Goal: Information Seeking & Learning: Learn about a topic

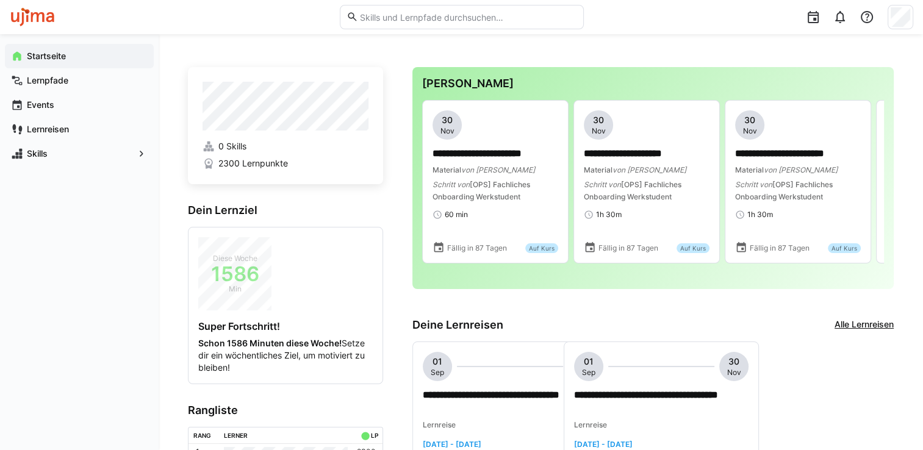
scroll to position [110, 0]
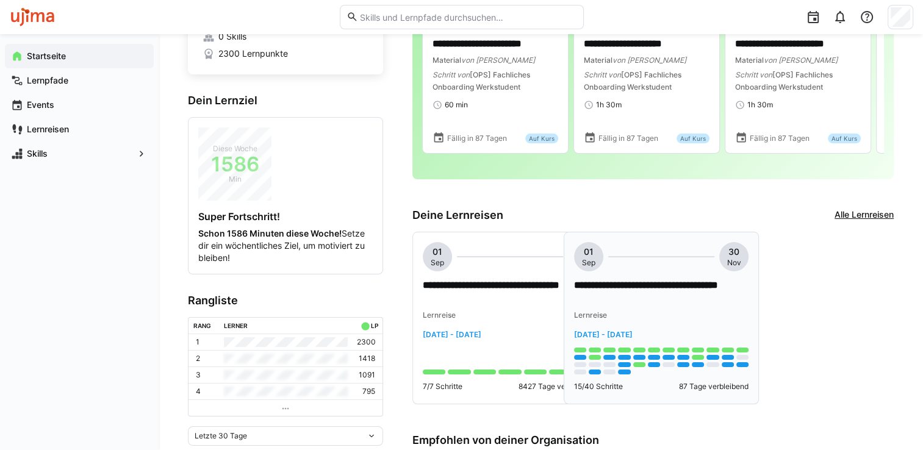
click at [632, 331] on span "[DATE] - [DATE]" at bounding box center [603, 334] width 59 height 9
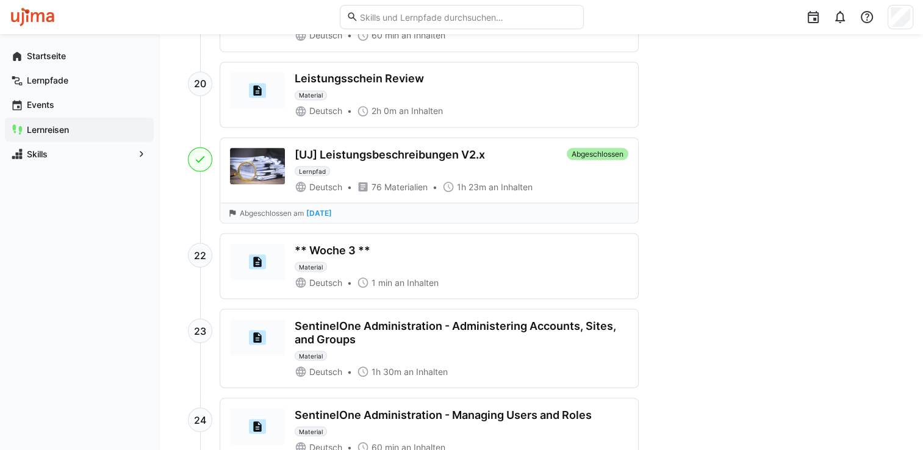
scroll to position [2187, 0]
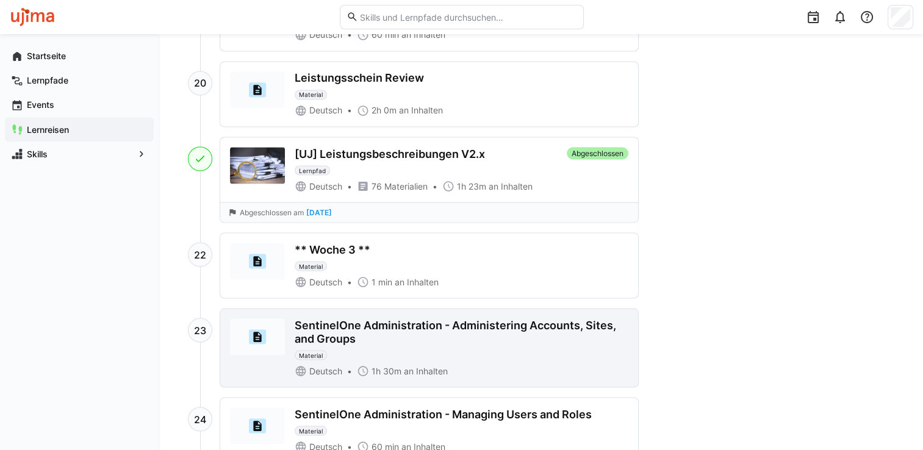
click at [588, 341] on div "SentinelOne Administration - Administering Accounts, Sites, and Groups Material" at bounding box center [462, 338] width 334 height 41
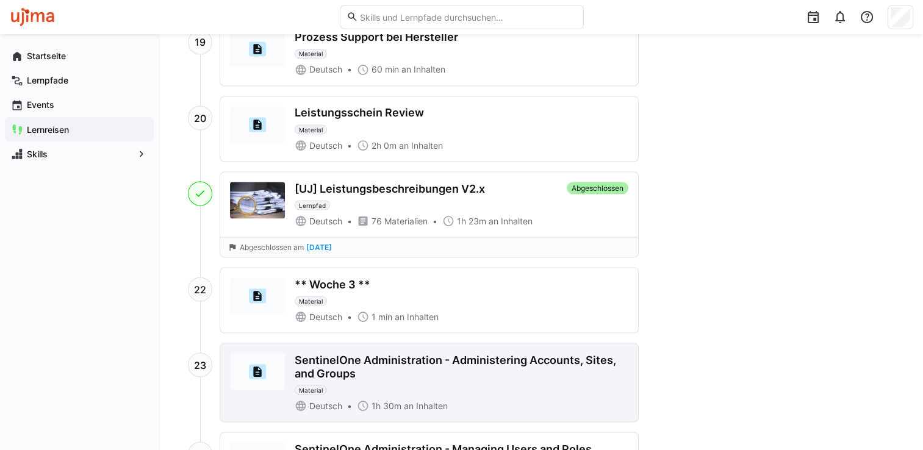
scroll to position [2221, 0]
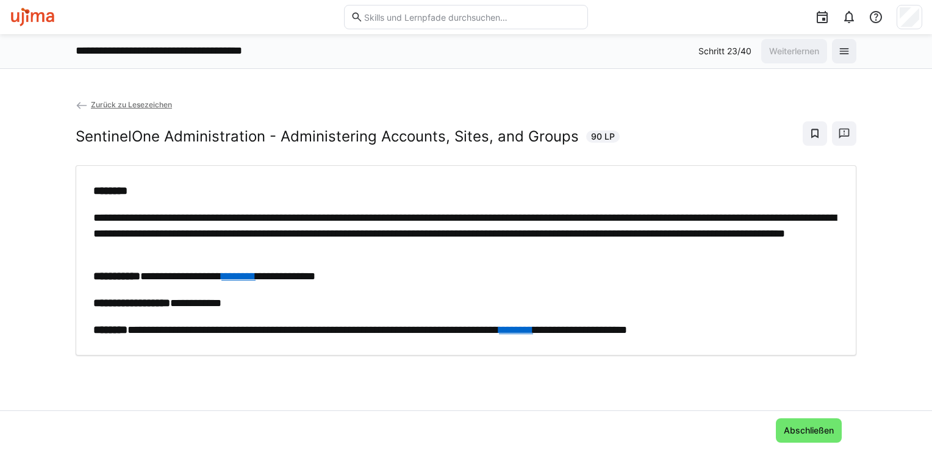
click at [256, 274] on link "********" at bounding box center [238, 276] width 34 height 11
